Goal: Information Seeking & Learning: Learn about a topic

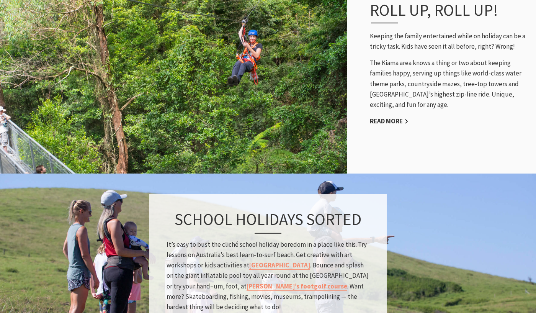
scroll to position [590, 0]
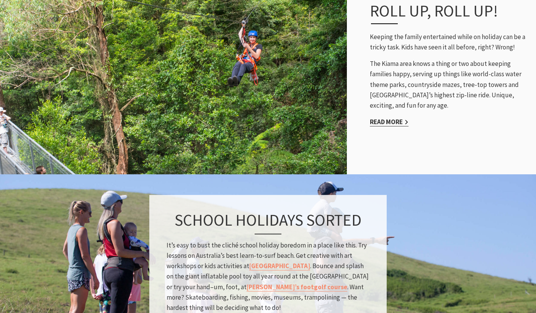
click at [400, 124] on link "Read More" at bounding box center [389, 122] width 39 height 9
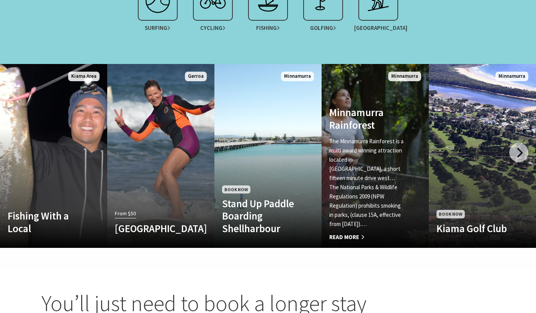
scroll to position [744, 0]
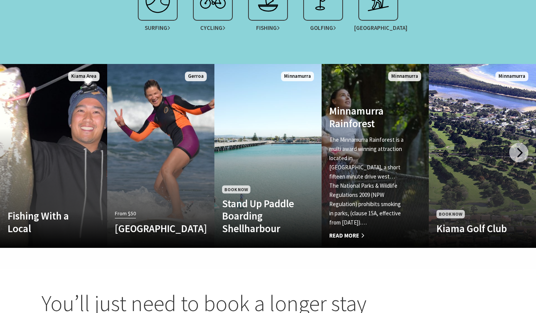
click at [417, 89] on link "Minnamurra Rainforest The Minnamurra Rainforest is a multi award winning attrac…" at bounding box center [375, 156] width 107 height 184
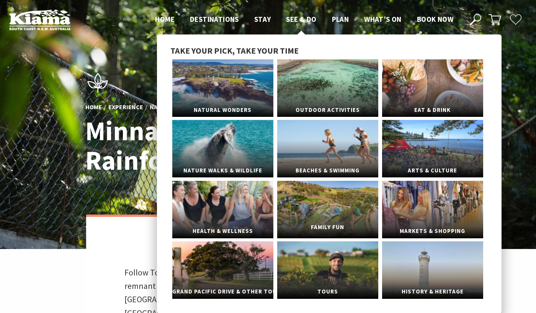
click at [336, 222] on span "Family Fun" at bounding box center [327, 227] width 101 height 14
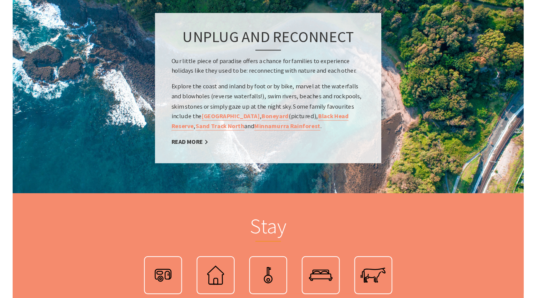
scroll to position [1226, 0]
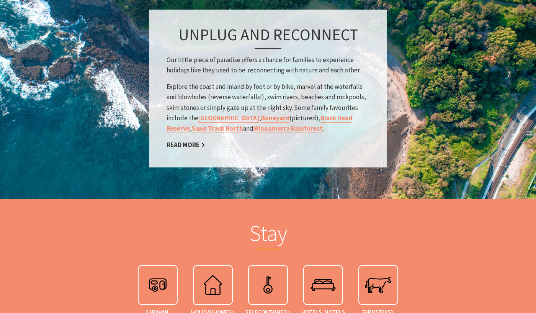
click at [287, 158] on div "Unplug and Reconnect Our little piece of paradise offers a chance for families …" at bounding box center [267, 89] width 237 height 158
click at [238, 117] on link "Kiama Coast Walk" at bounding box center [228, 118] width 61 height 9
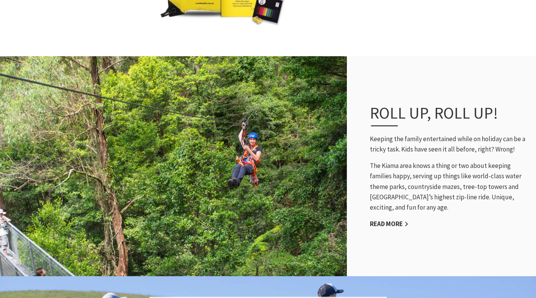
scroll to position [512, 0]
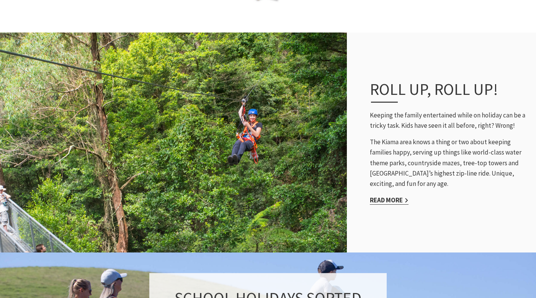
click at [392, 199] on link "Read More" at bounding box center [389, 200] width 39 height 9
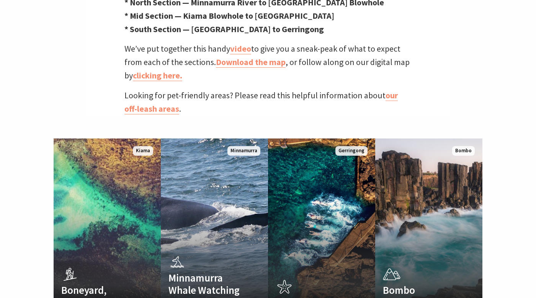
scroll to position [387, 0]
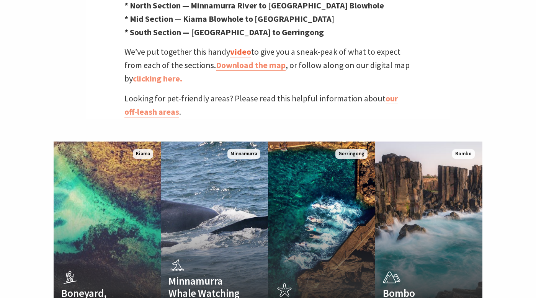
click at [242, 46] on link "video" at bounding box center [240, 51] width 21 height 11
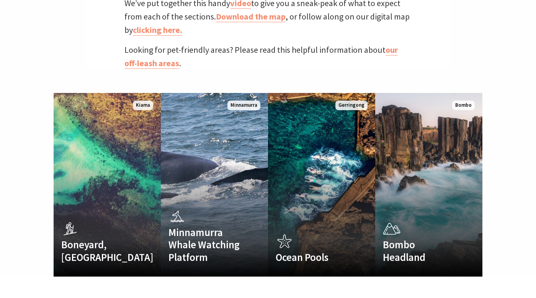
scroll to position [438, 0]
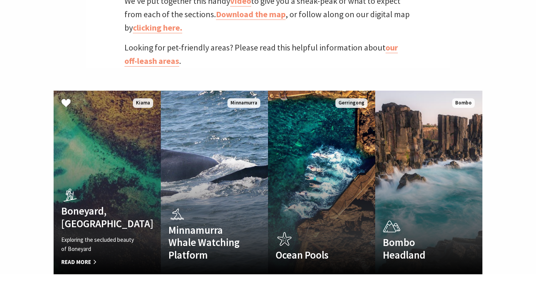
click at [77, 205] on h4 "Boneyard, [GEOGRAPHIC_DATA]" at bounding box center [99, 217] width 76 height 25
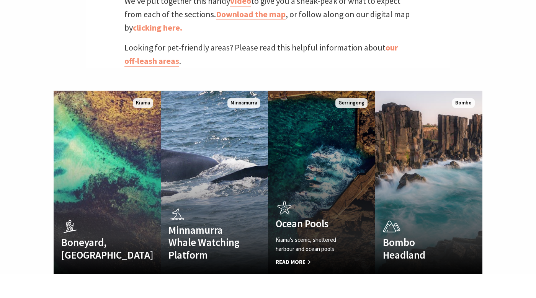
click at [300, 171] on link "Ocean Pools Kiama's scenic, sheltered harbour and ocean pools Read More Gerring…" at bounding box center [321, 183] width 107 height 184
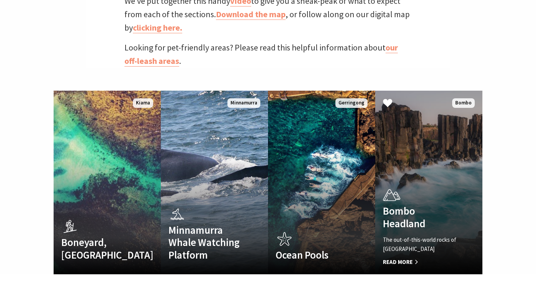
click at [423, 162] on link "Bombo Headland The out-of-this-world rocks of Bombo Headland Read More Bombo" at bounding box center [428, 183] width 107 height 184
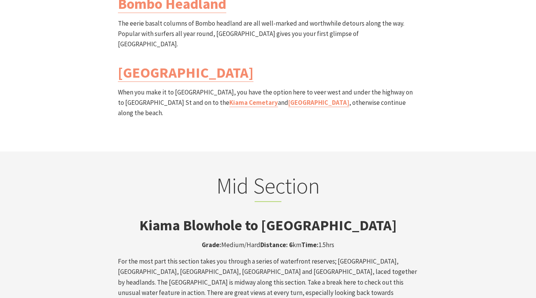
scroll to position [1065, 0]
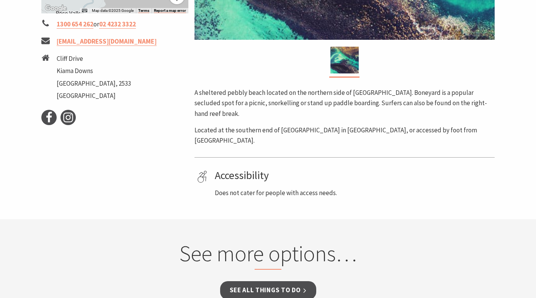
scroll to position [301, 0]
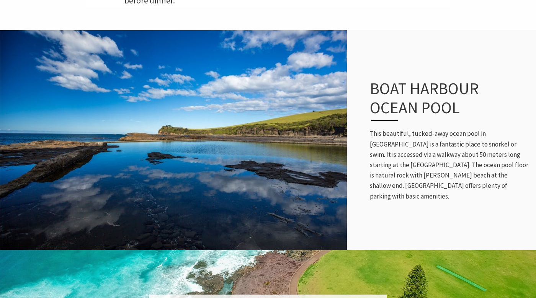
scroll to position [312, 0]
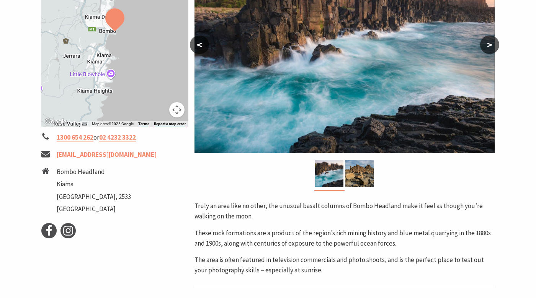
scroll to position [166, 0]
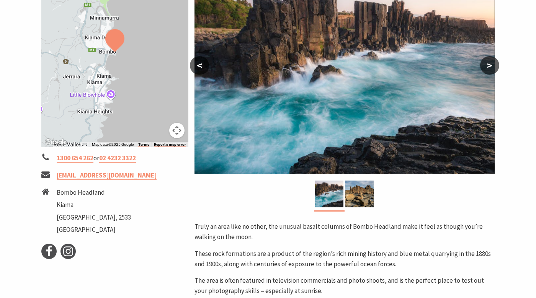
click at [487, 72] on button ">" at bounding box center [489, 65] width 19 height 18
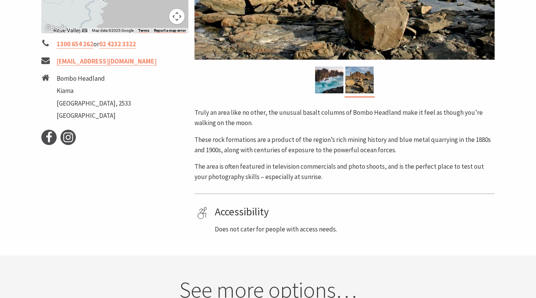
scroll to position [281, 0]
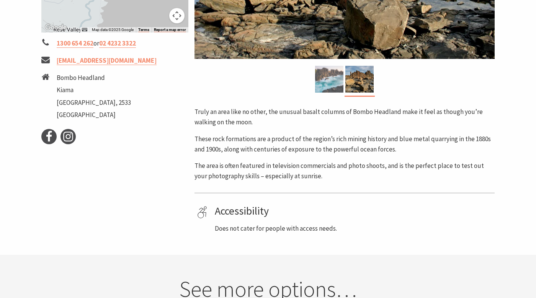
click at [338, 84] on img at bounding box center [329, 79] width 28 height 27
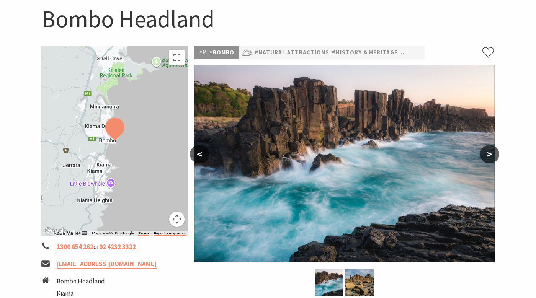
scroll to position [73, 0]
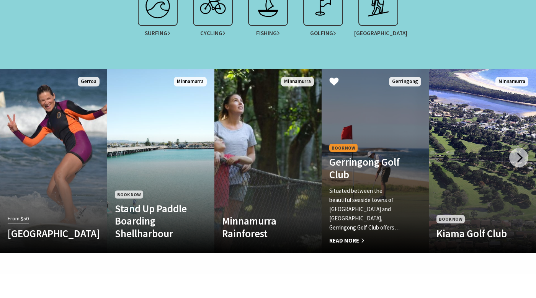
scroll to position [464, 0]
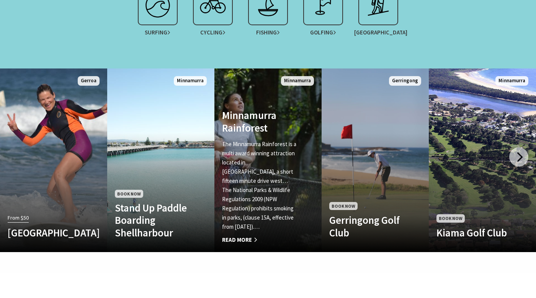
click at [260, 206] on p "The National Parks & Wildlife Regulations 2009 (NPW Regulation) prohibits smoki…" at bounding box center [260, 209] width 76 height 46
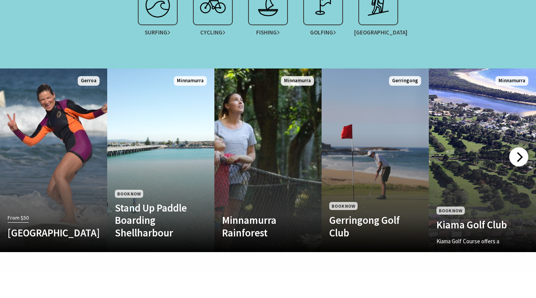
click at [519, 147] on div at bounding box center [518, 156] width 19 height 19
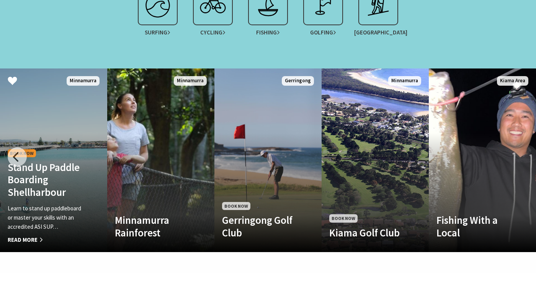
click at [71, 206] on p "Learn to stand up paddleboard or master your skills with an accredited ASI SUP…" at bounding box center [46, 218] width 76 height 28
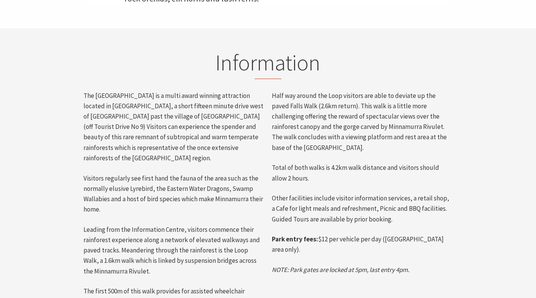
scroll to position [339, 0]
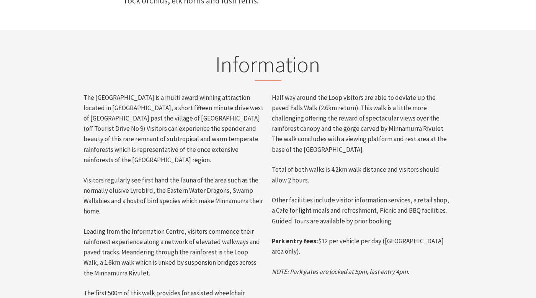
click at [261, 187] on p "Visitors regularly see first hand the fauna of the area such as the normally el…" at bounding box center [173, 196] width 181 height 42
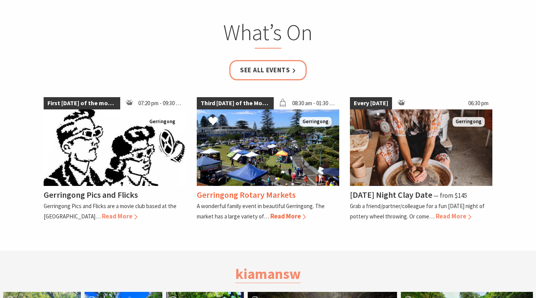
scroll to position [1214, 0]
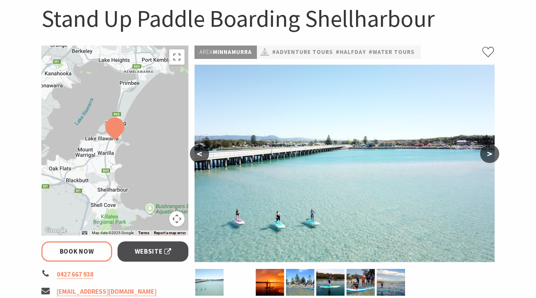
select select "3"
select select "2"
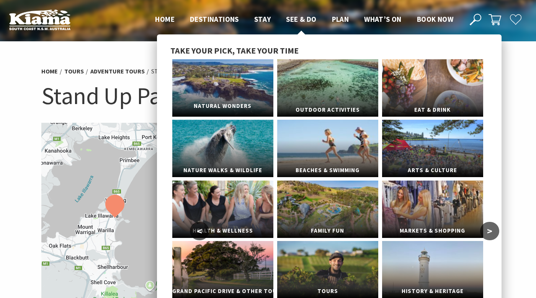
click at [226, 84] on link "Natural Wonders" at bounding box center [222, 87] width 101 height 57
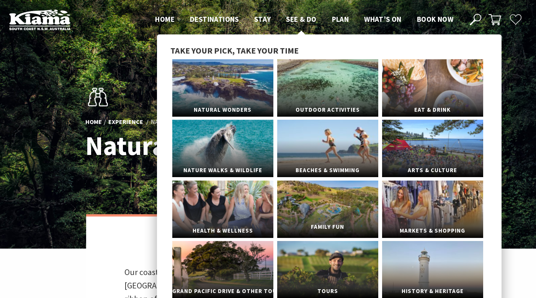
click at [336, 212] on link "Family Fun" at bounding box center [327, 209] width 101 height 57
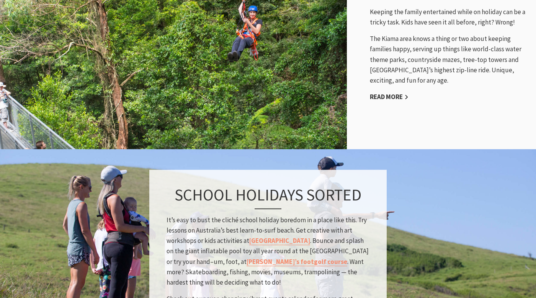
scroll to position [632, 0]
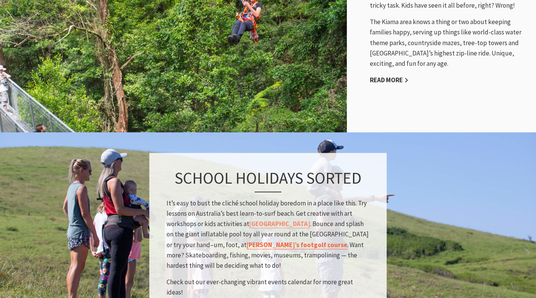
click at [281, 249] on link "Jamberoo’s footgolf course" at bounding box center [297, 244] width 101 height 9
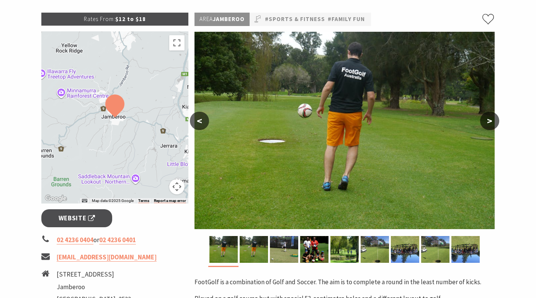
scroll to position [109, 0]
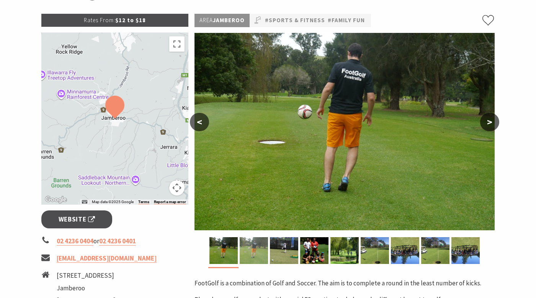
click at [265, 248] on img at bounding box center [254, 250] width 28 height 27
click at [286, 245] on img at bounding box center [284, 250] width 28 height 27
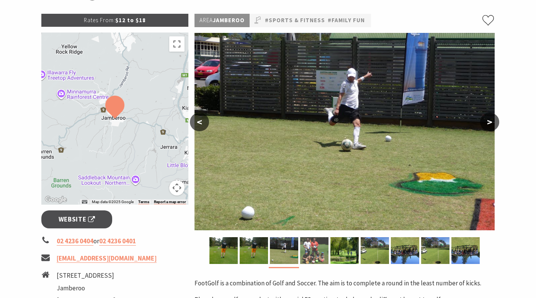
click at [316, 247] on img at bounding box center [314, 250] width 28 height 27
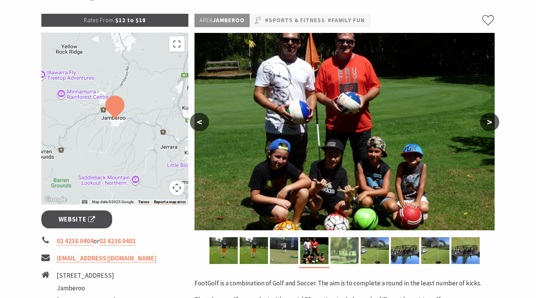
click at [334, 247] on img at bounding box center [344, 250] width 28 height 27
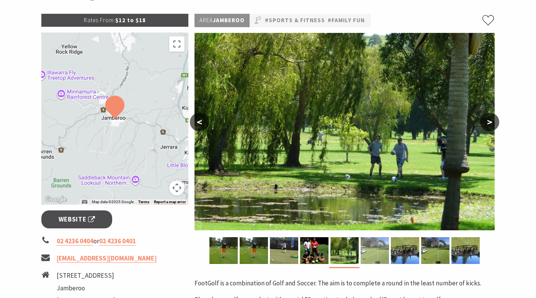
click at [373, 252] on img at bounding box center [375, 250] width 28 height 27
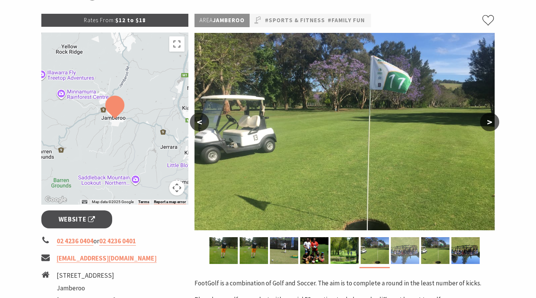
click at [403, 248] on img at bounding box center [405, 250] width 28 height 27
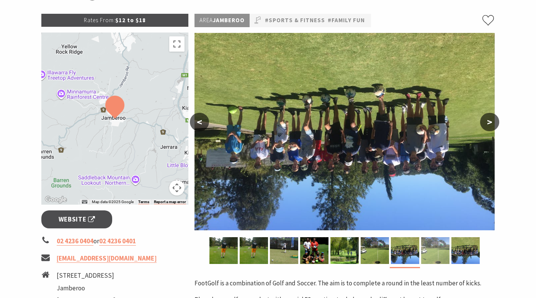
click at [422, 247] on img at bounding box center [435, 250] width 28 height 27
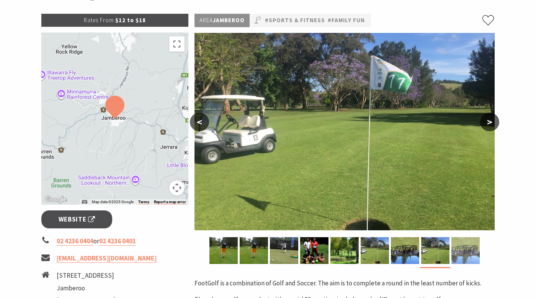
click at [460, 247] on img at bounding box center [465, 250] width 28 height 27
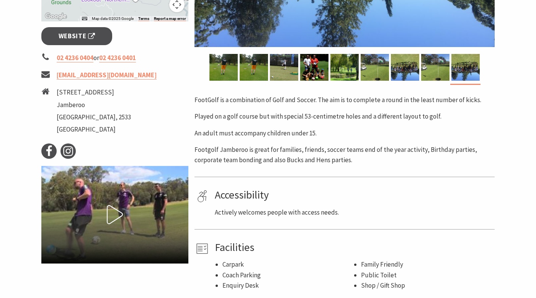
scroll to position [335, 0]
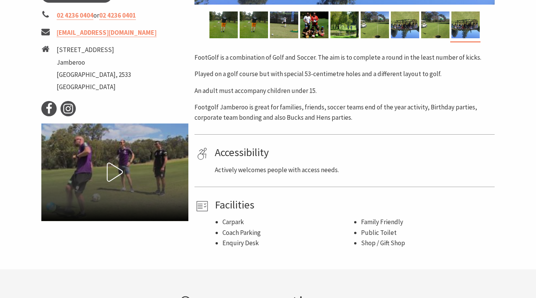
click at [114, 167] on icon at bounding box center [114, 172] width 19 height 19
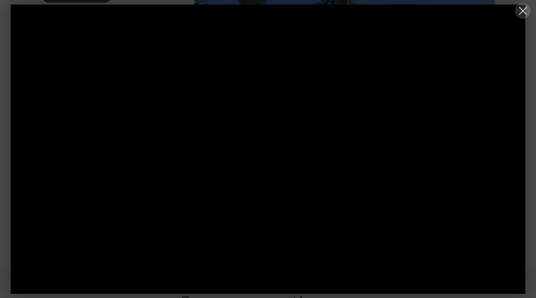
click at [527, 13] on button at bounding box center [523, 11] width 16 height 16
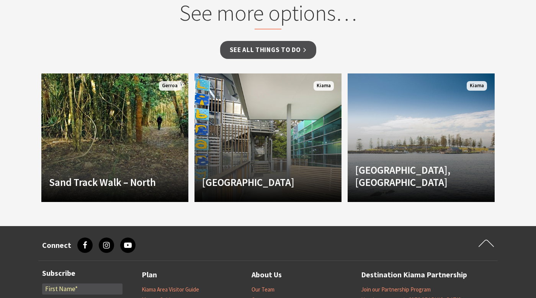
scroll to position [627, 0]
